Goal: Task Accomplishment & Management: Manage account settings

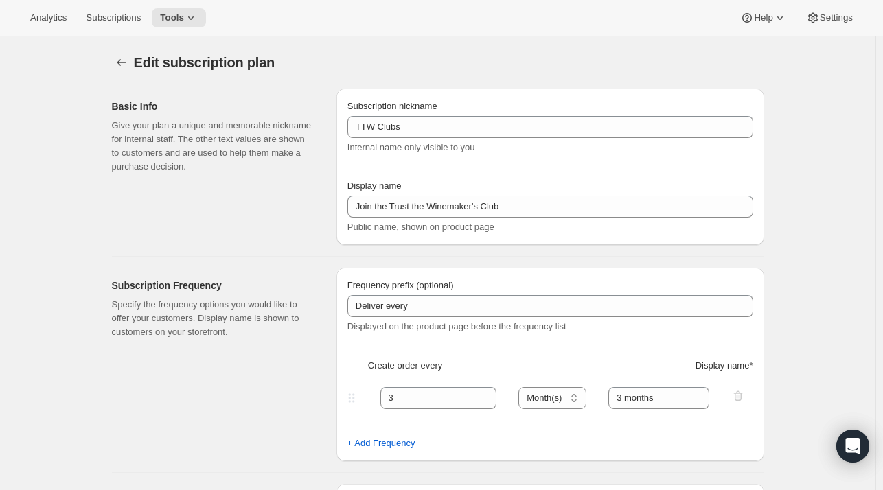
select select "MONTH"
select select "YEARDAY"
select select "2"
select select "5"
select select "8"
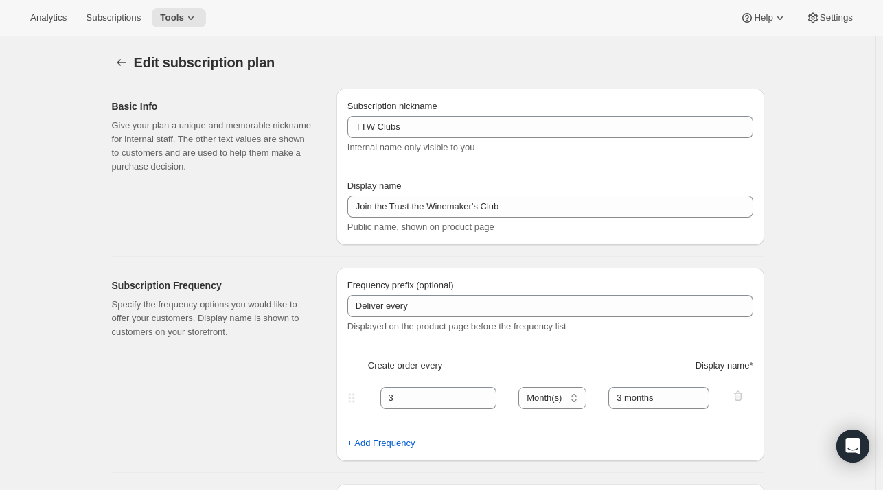
select select "11"
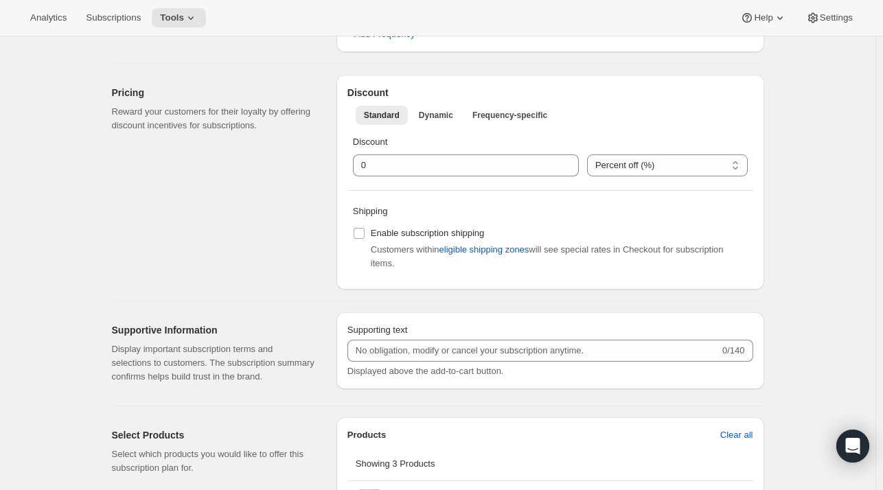
scroll to position [412, 0]
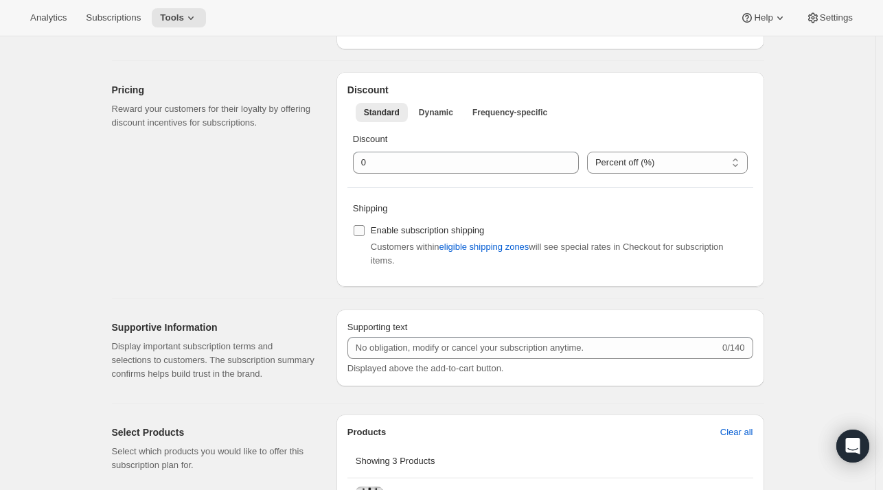
click at [363, 229] on input "Enable subscription shipping" at bounding box center [359, 230] width 11 height 11
checkbox input "false"
click at [833, 17] on span "Settings" at bounding box center [836, 17] width 33 height 11
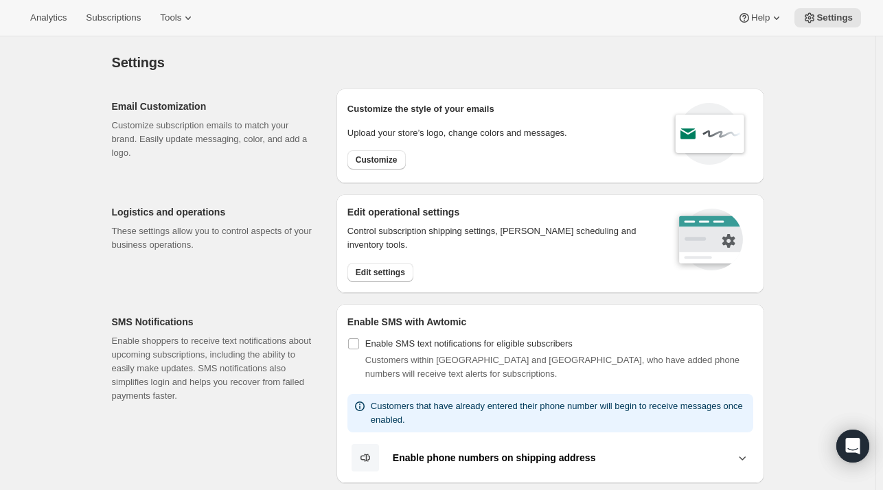
drag, startPoint x: 833, startPoint y: 17, endPoint x: 535, endPoint y: 242, distance: 373.2
click at [535, 242] on p "Control subscription shipping settings, [PERSON_NAME] scheduling and inventory …" at bounding box center [501, 238] width 307 height 27
click at [395, 268] on span "Edit settings" at bounding box center [380, 272] width 49 height 11
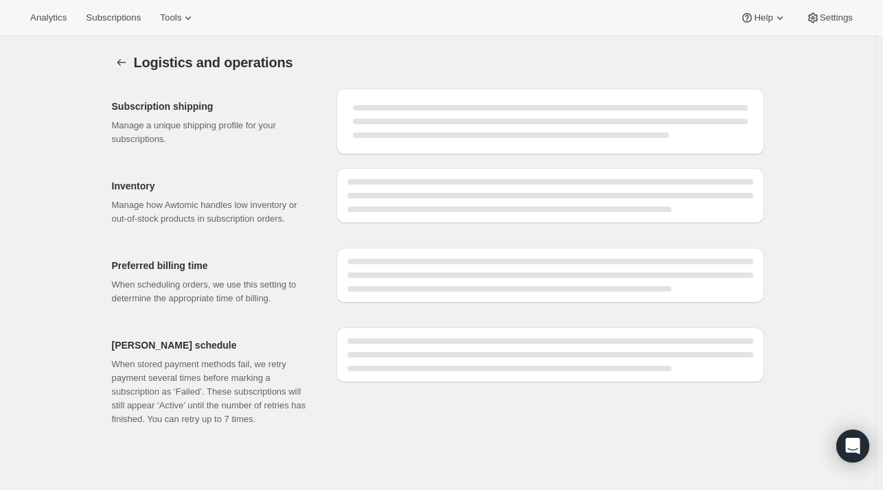
select select "DAY"
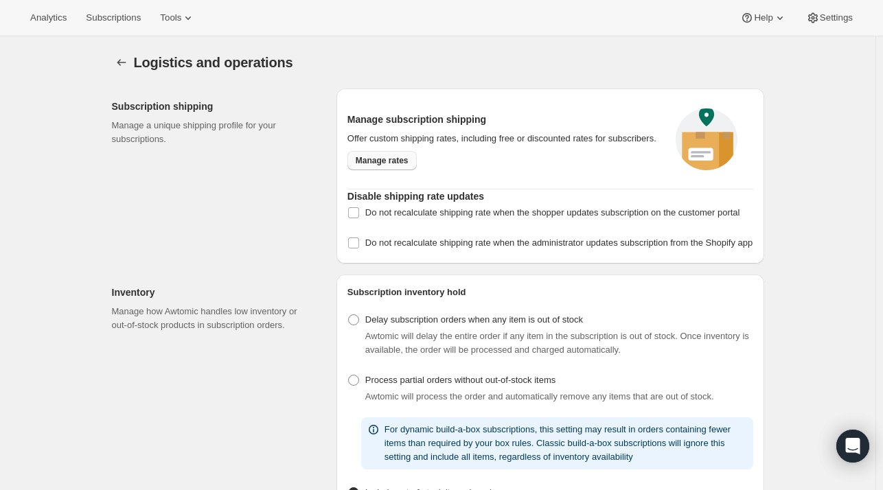
click at [396, 160] on span "Manage rates" at bounding box center [382, 160] width 53 height 11
